Goal: Check status: Check status

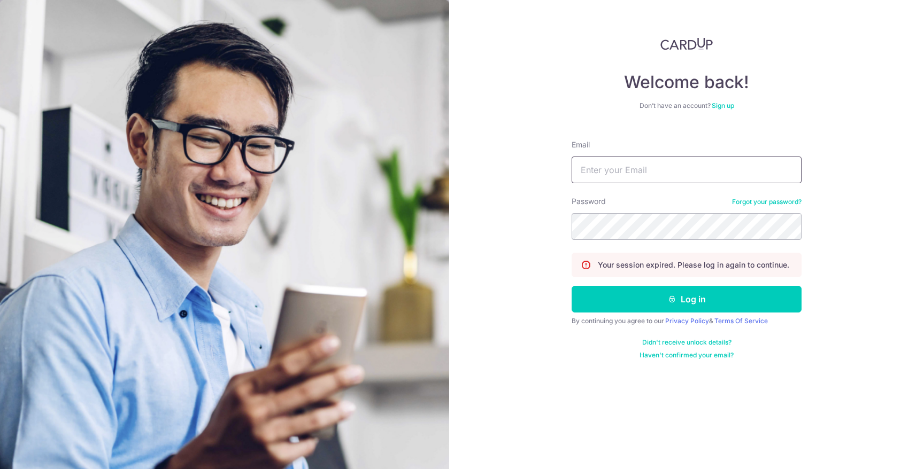
click at [692, 167] on input "Email" at bounding box center [687, 170] width 230 height 27
type input "[EMAIL_ADDRESS][DOMAIN_NAME]"
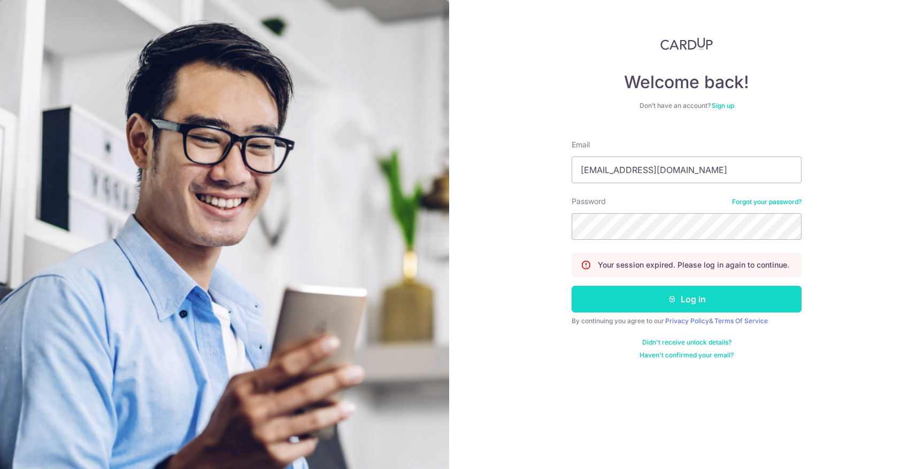
click at [695, 299] on button "Log in" at bounding box center [687, 299] width 230 height 27
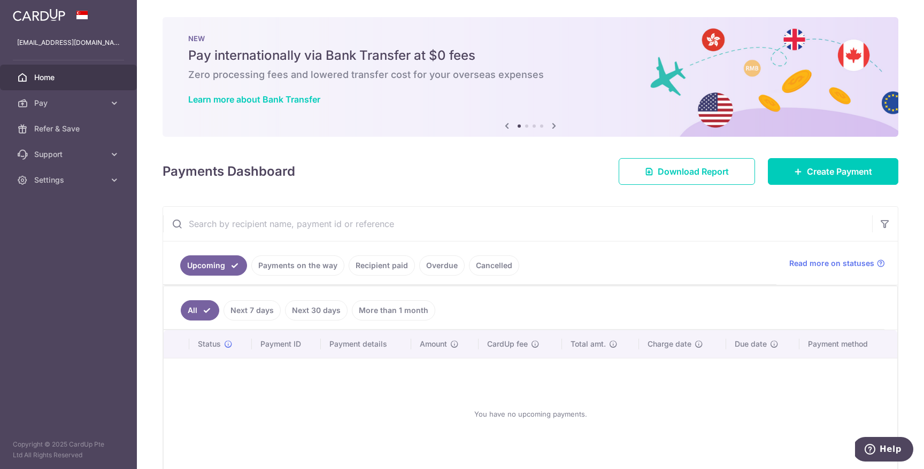
click at [289, 267] on link "Payments on the way" at bounding box center [297, 266] width 93 height 20
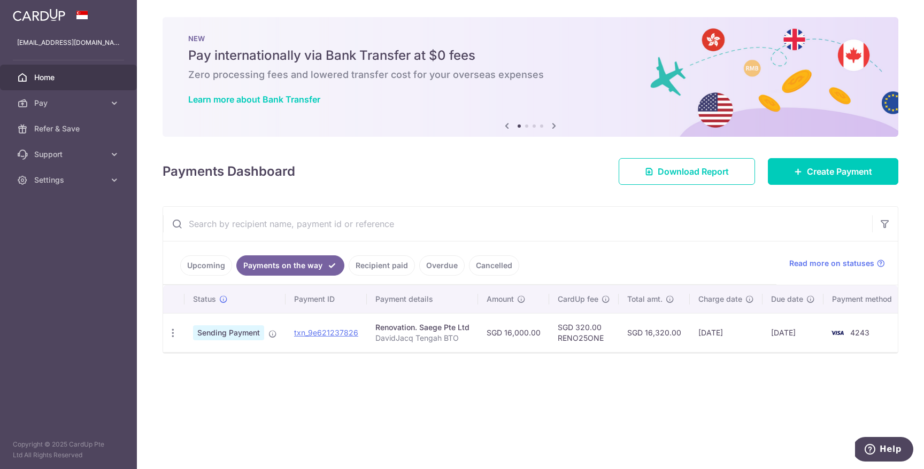
drag, startPoint x: 645, startPoint y: 334, endPoint x: 673, endPoint y: 335, distance: 27.8
click at [673, 335] on td "SGD 16,320.00" at bounding box center [654, 332] width 71 height 39
click at [675, 335] on td "SGD 16,320.00" at bounding box center [654, 332] width 71 height 39
drag, startPoint x: 678, startPoint y: 334, endPoint x: 661, endPoint y: 341, distance: 18.0
click at [643, 336] on td "SGD 16,320.00" at bounding box center [654, 332] width 71 height 39
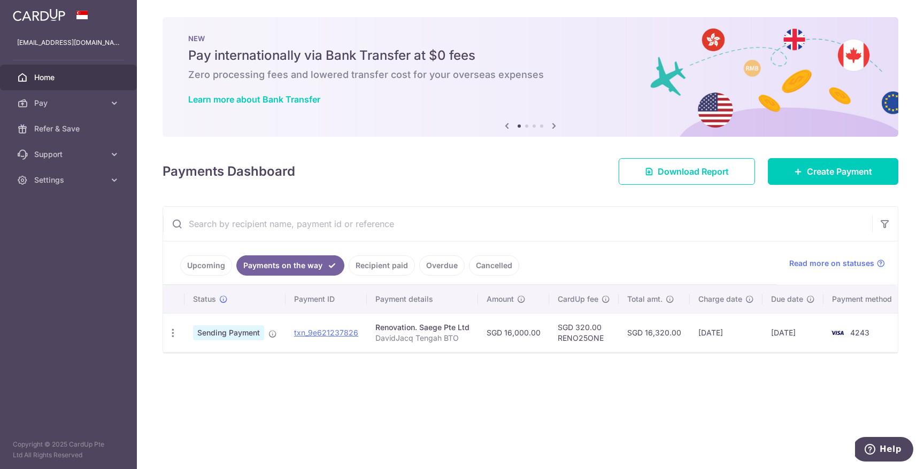
click at [678, 373] on div "× Pause Schedule Pause all future payments in this series Pause just this one p…" at bounding box center [530, 234] width 787 height 469
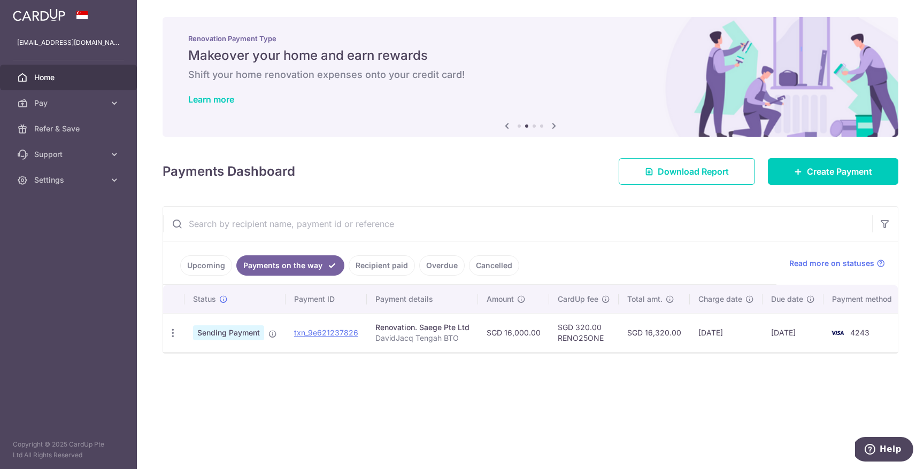
drag, startPoint x: 651, startPoint y: 333, endPoint x: 677, endPoint y: 334, distance: 26.7
click at [677, 334] on td "SGD 16,320.00" at bounding box center [654, 332] width 71 height 39
click at [662, 333] on td "SGD 16,320.00" at bounding box center [654, 332] width 71 height 39
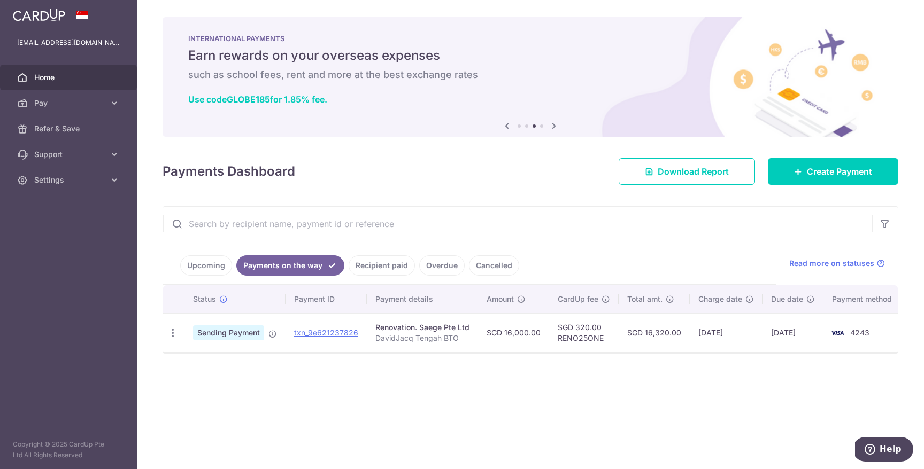
drag, startPoint x: 489, startPoint y: 333, endPoint x: 583, endPoint y: 389, distance: 109.4
click at [546, 335] on tr "PDF Receipt Sending Payment txn_9e621237826 Renovation. Saege Pte Ltd DavidJacq…" at bounding box center [534, 332] width 742 height 39
drag, startPoint x: 586, startPoint y: 392, endPoint x: 573, endPoint y: 388, distance: 13.7
click at [585, 392] on div "× Pause Schedule Pause all future payments in this series Pause just this one p…" at bounding box center [530, 234] width 787 height 469
drag, startPoint x: 489, startPoint y: 335, endPoint x: 544, endPoint y: 336, distance: 55.1
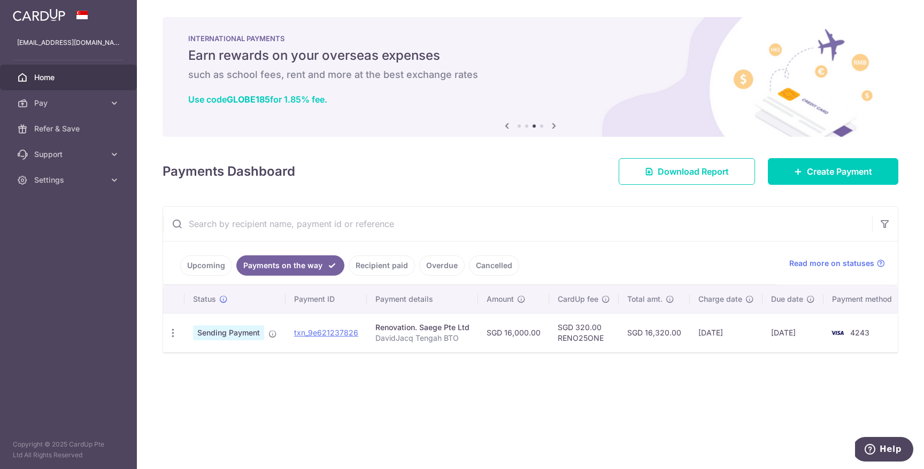
click at [534, 334] on td "SGD 16,000.00" at bounding box center [513, 332] width 71 height 39
drag, startPoint x: 651, startPoint y: 332, endPoint x: 691, endPoint y: 381, distance: 63.1
click at [665, 333] on td "SGD 16,320.00" at bounding box center [654, 332] width 71 height 39
click at [696, 386] on div "× Pause Schedule Pause all future payments in this series Pause just this one p…" at bounding box center [530, 234] width 787 height 469
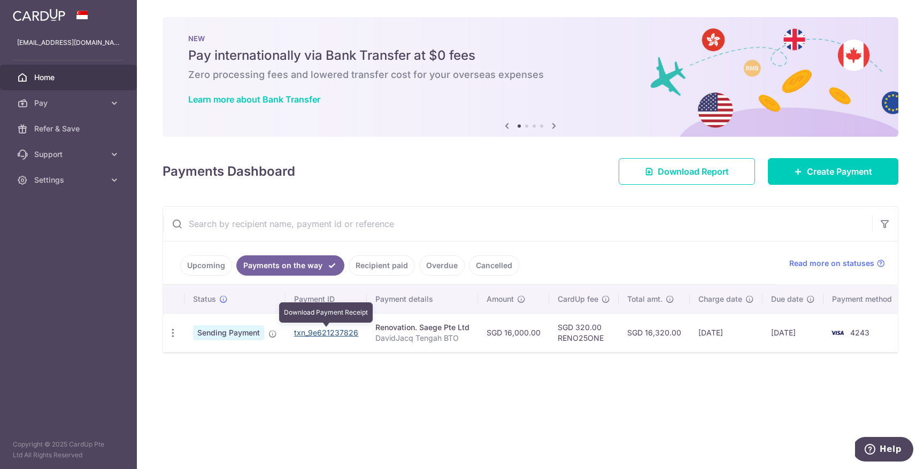
click at [331, 333] on link "txn_9e621237826" at bounding box center [326, 332] width 64 height 9
drag, startPoint x: 626, startPoint y: 233, endPoint x: 628, endPoint y: 246, distance: 13.5
click at [626, 234] on input "text" at bounding box center [517, 224] width 709 height 34
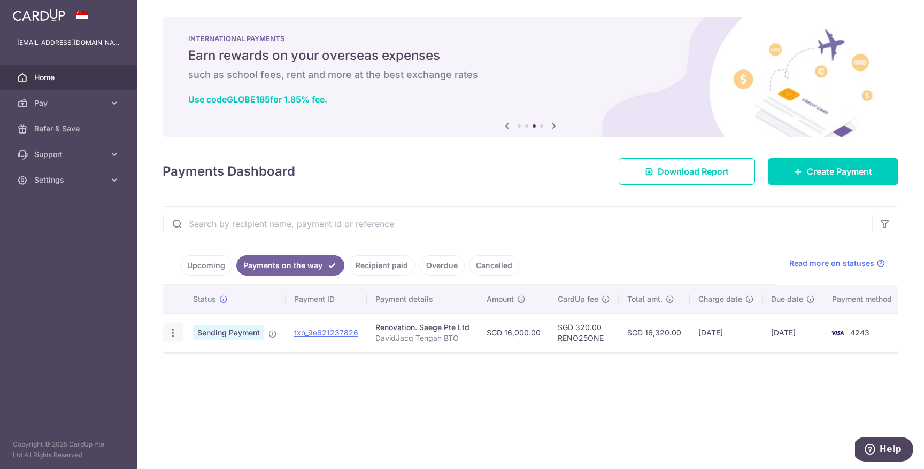
click at [179, 333] on div "PDF Receipt" at bounding box center [173, 333] width 20 height 20
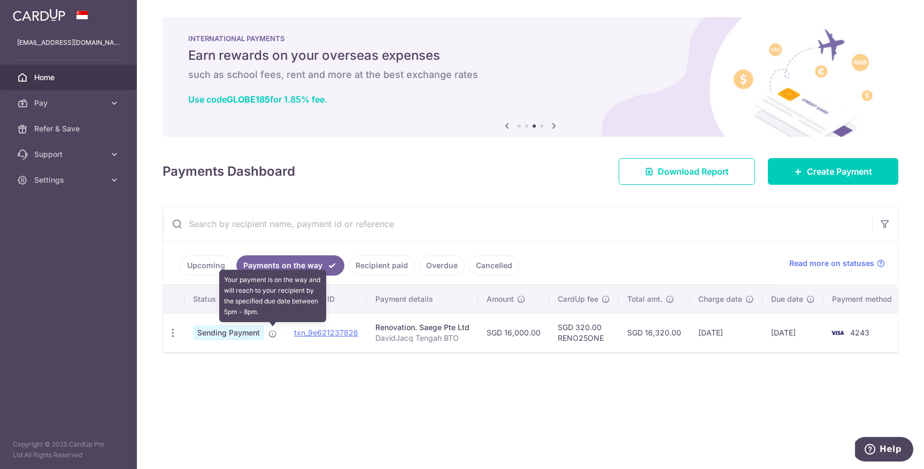
click at [270, 333] on icon at bounding box center [272, 334] width 9 height 9
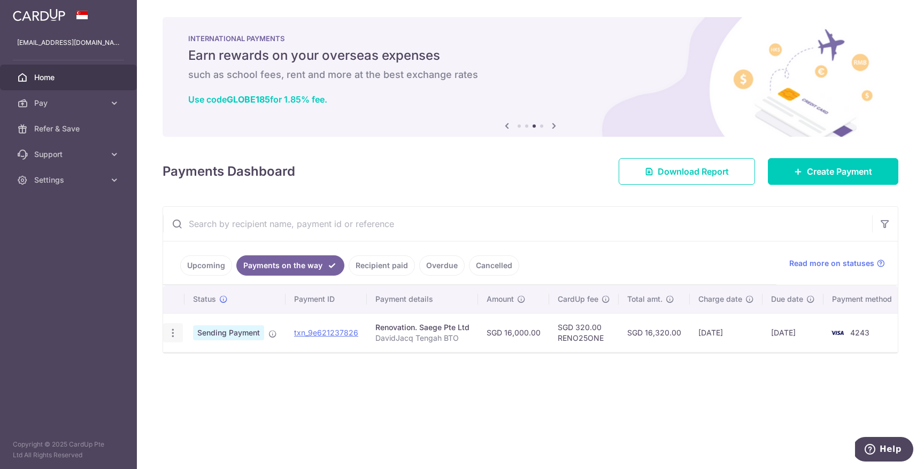
click at [172, 331] on icon "button" at bounding box center [172, 333] width 11 height 11
click at [494, 388] on div "Status Payment ID Payment details Amount CardUp fee Total amt. Charge date Due …" at bounding box center [530, 339] width 735 height 107
